Goal: Information Seeking & Learning: Understand process/instructions

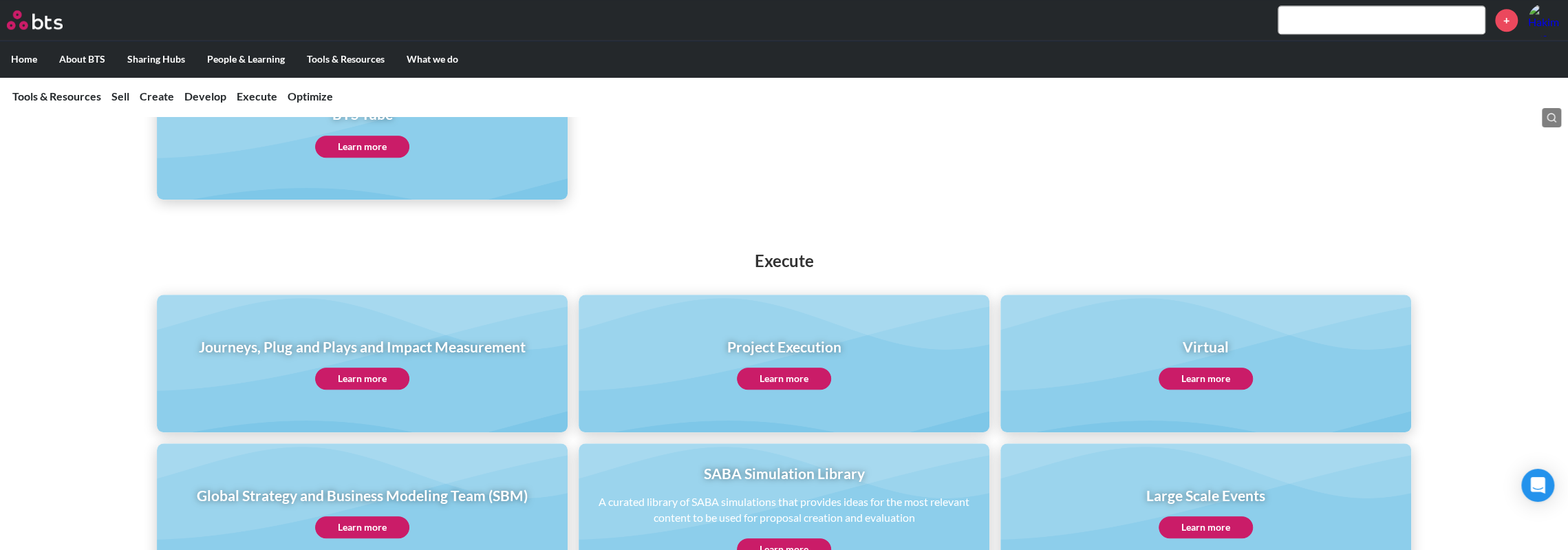
scroll to position [842, 0]
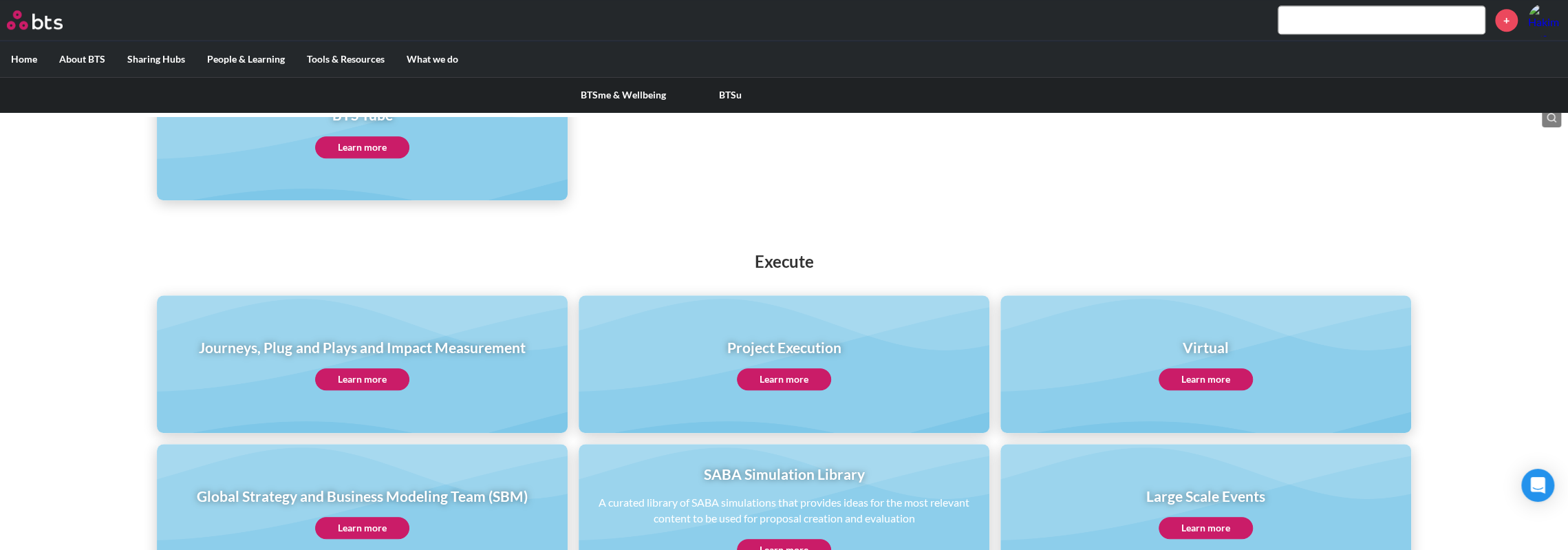
click at [238, 54] on label "People & Learning" at bounding box center [245, 59] width 100 height 36
click at [0, 0] on input "People & Learning" at bounding box center [0, 0] width 0 height 0
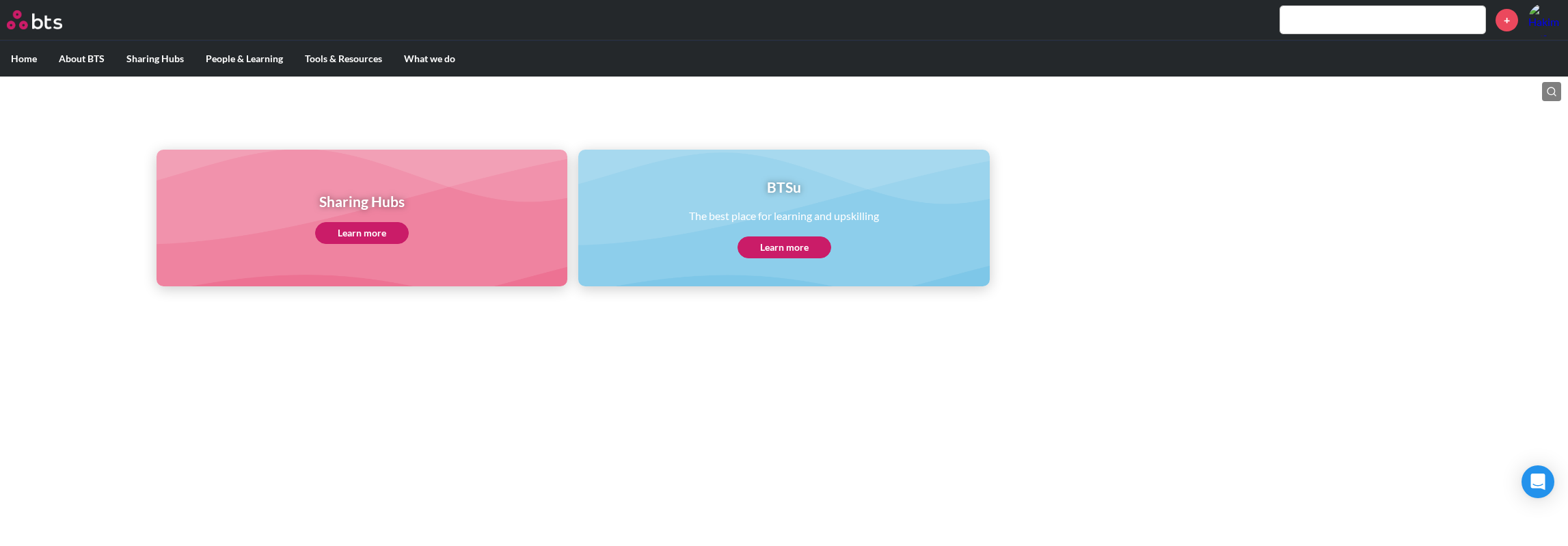
click at [359, 230] on link "Learn more" at bounding box center [362, 233] width 94 height 22
click at [782, 248] on link "Learn more" at bounding box center [785, 247] width 94 height 22
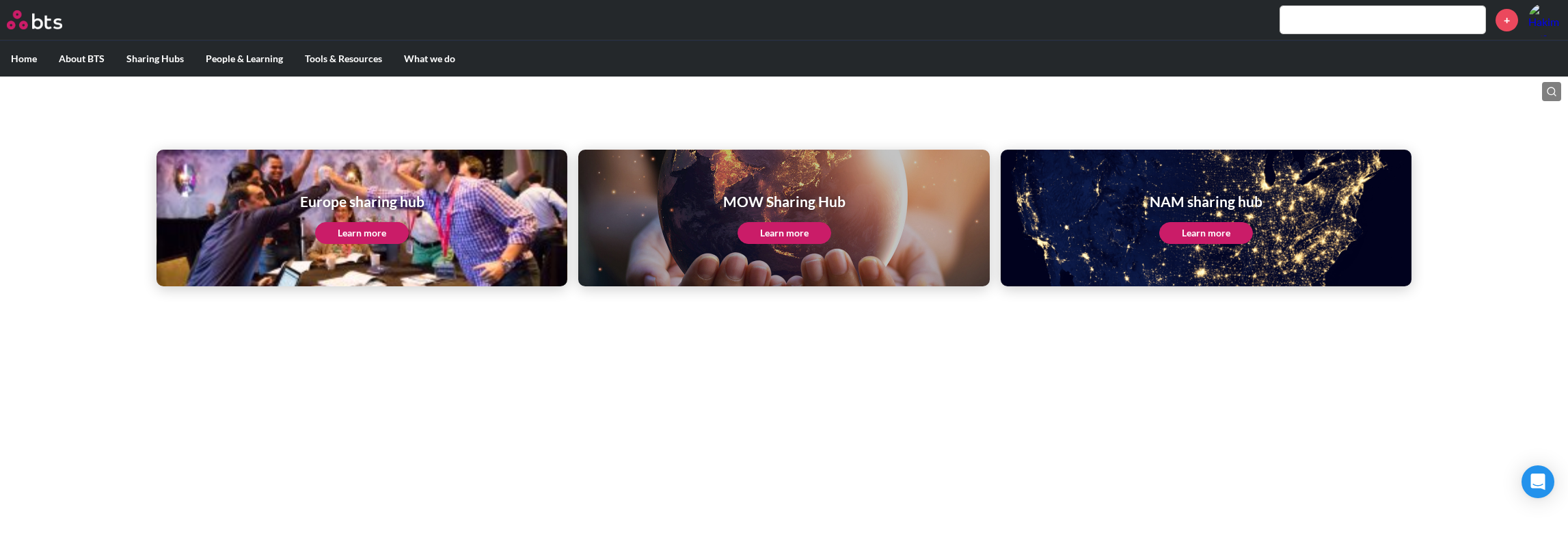
click at [783, 236] on link "Learn more" at bounding box center [785, 233] width 94 height 22
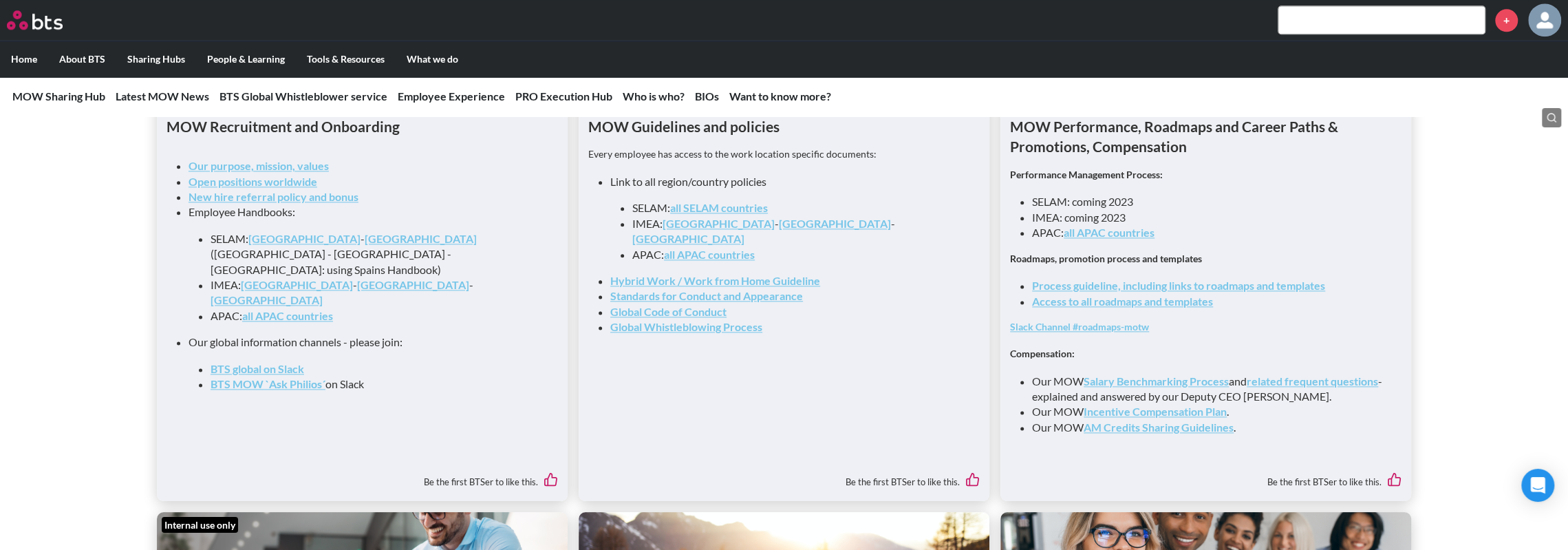
scroll to position [1514, 0]
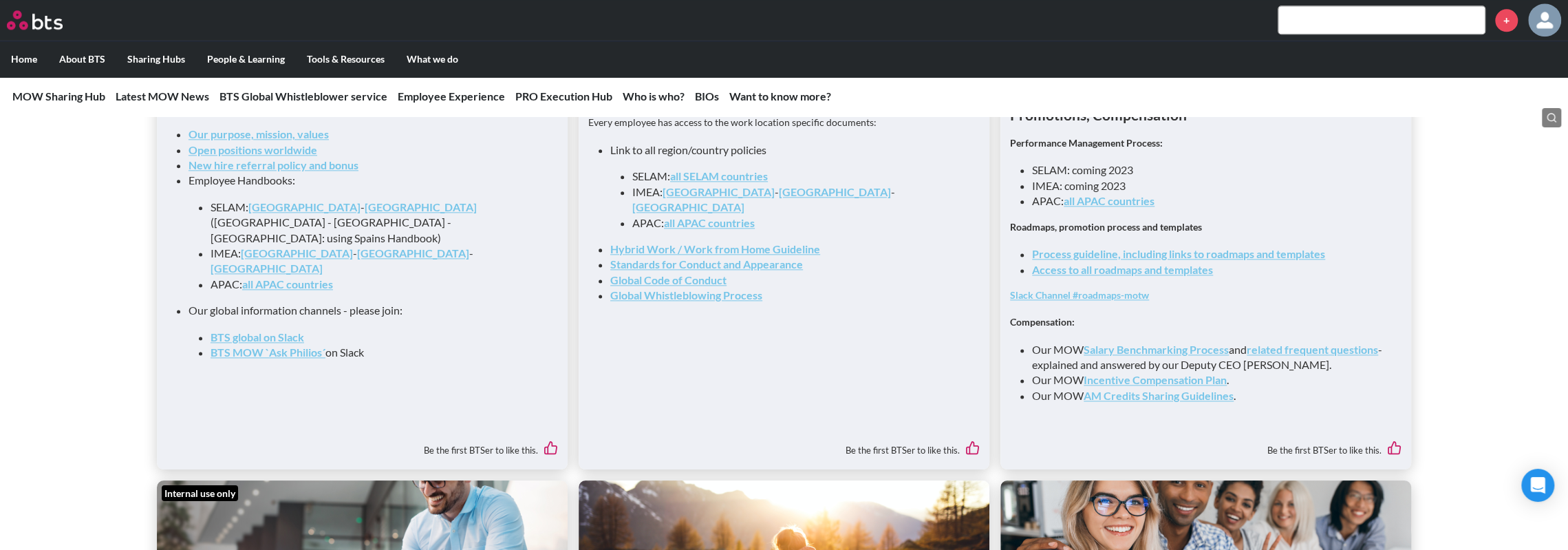
click at [1103, 260] on link "Process guideline, including links to roadmaps and templates" at bounding box center [1179, 253] width 293 height 13
